Goal: Transaction & Acquisition: Purchase product/service

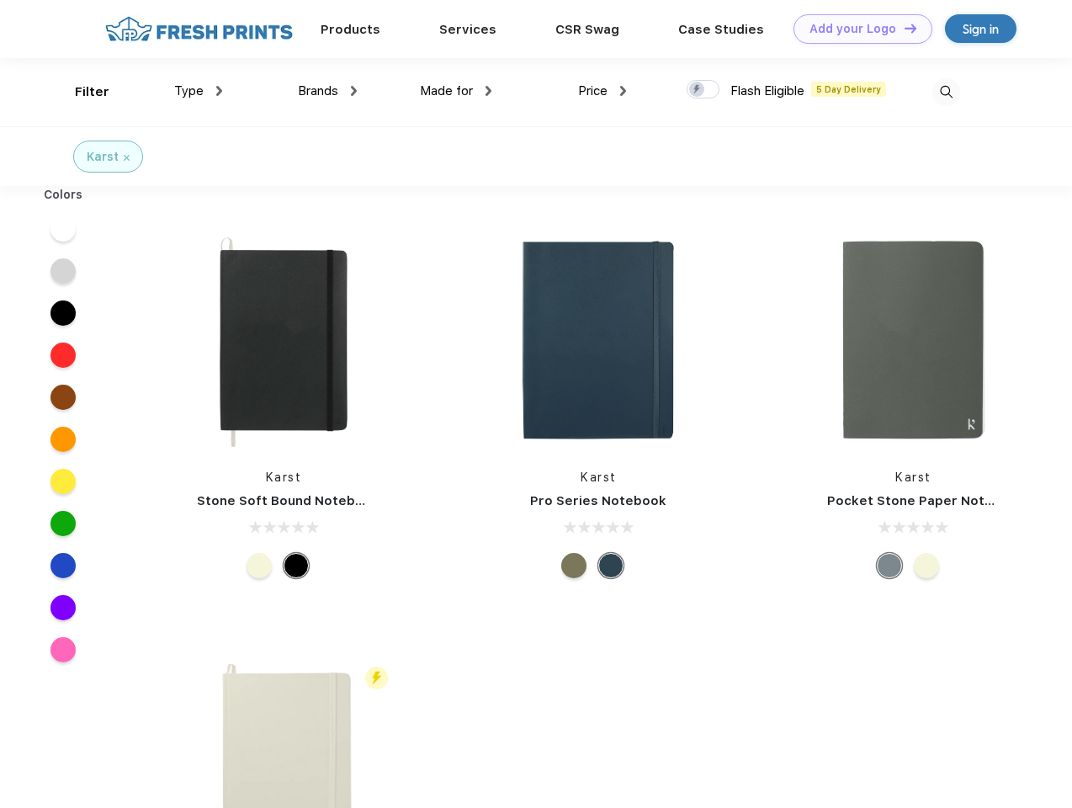
click at [856, 29] on link "Add your Logo Design Tool" at bounding box center [862, 28] width 139 height 29
click at [0, 0] on div "Design Tool" at bounding box center [0, 0] width 0 height 0
click at [903, 28] on link "Add your Logo Design Tool" at bounding box center [862, 28] width 139 height 29
click at [81, 92] on div "Filter" at bounding box center [92, 91] width 34 height 19
click at [199, 91] on span "Type" at bounding box center [188, 90] width 29 height 15
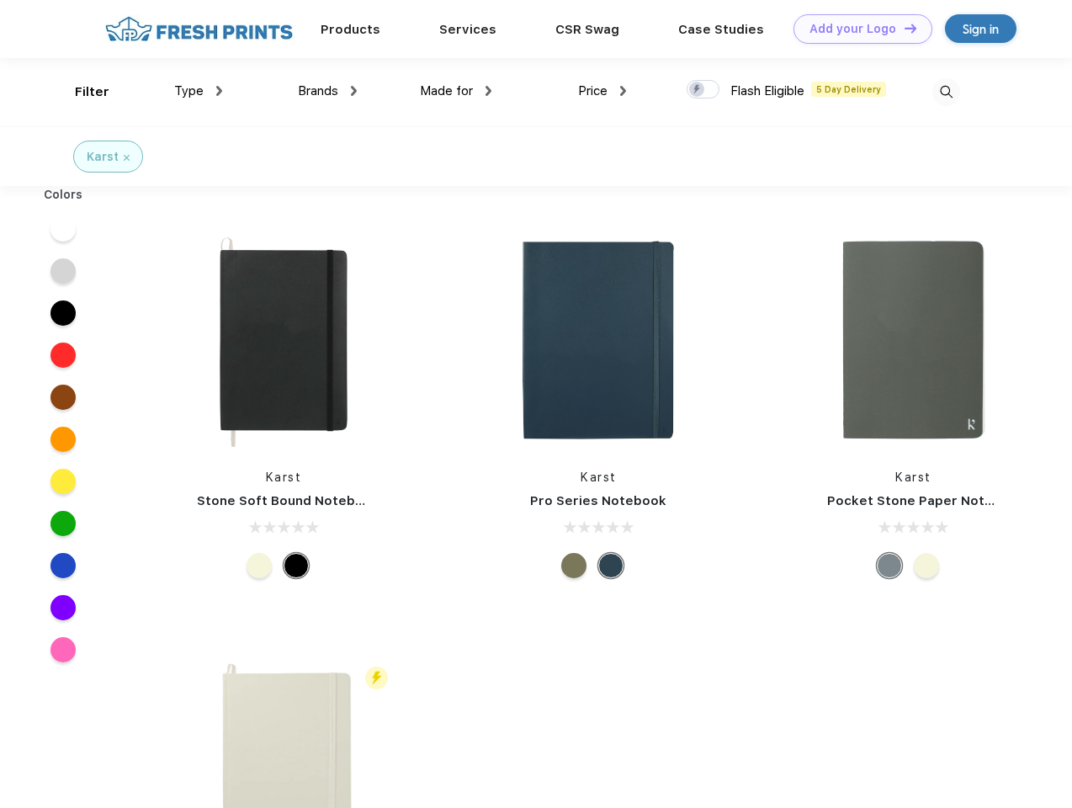
click at [327, 91] on span "Brands" at bounding box center [318, 90] width 40 height 15
click at [456, 91] on span "Made for" at bounding box center [446, 90] width 53 height 15
click at [602, 91] on span "Price" at bounding box center [592, 90] width 29 height 15
click at [703, 90] on div at bounding box center [702, 89] width 33 height 19
click at [697, 90] on input "checkbox" at bounding box center [691, 84] width 11 height 11
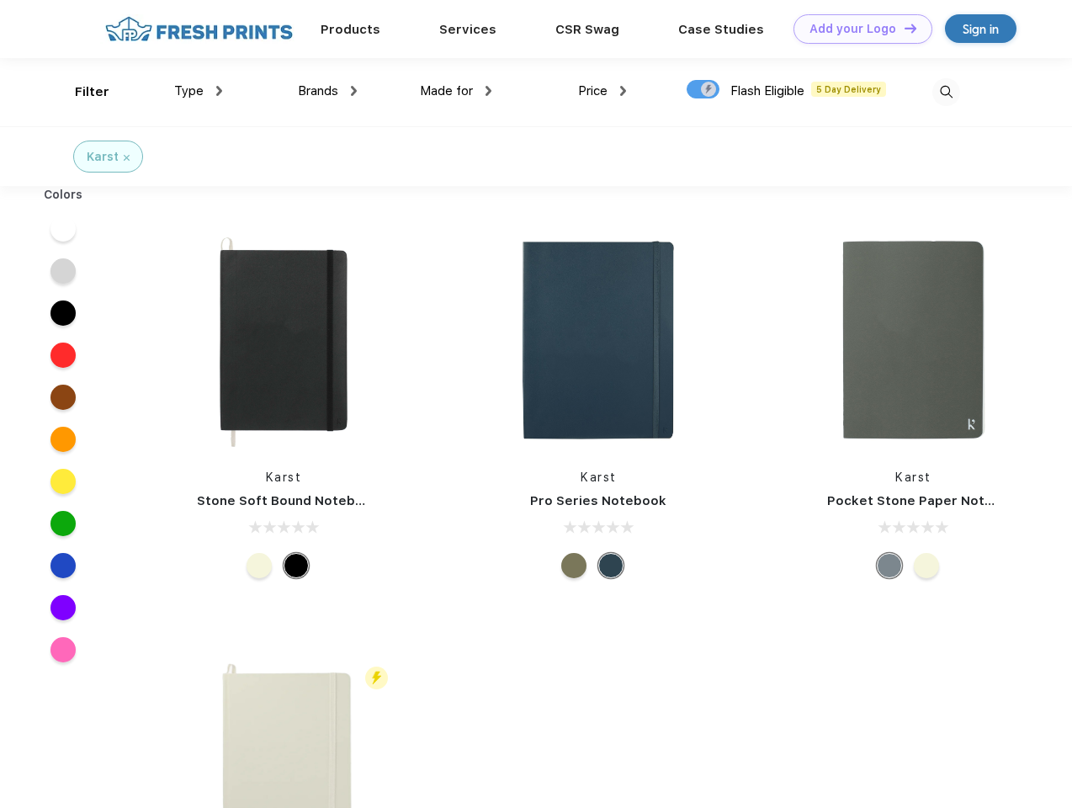
click at [946, 92] on img at bounding box center [946, 92] width 28 height 28
